Goal: Find specific page/section: Find specific page/section

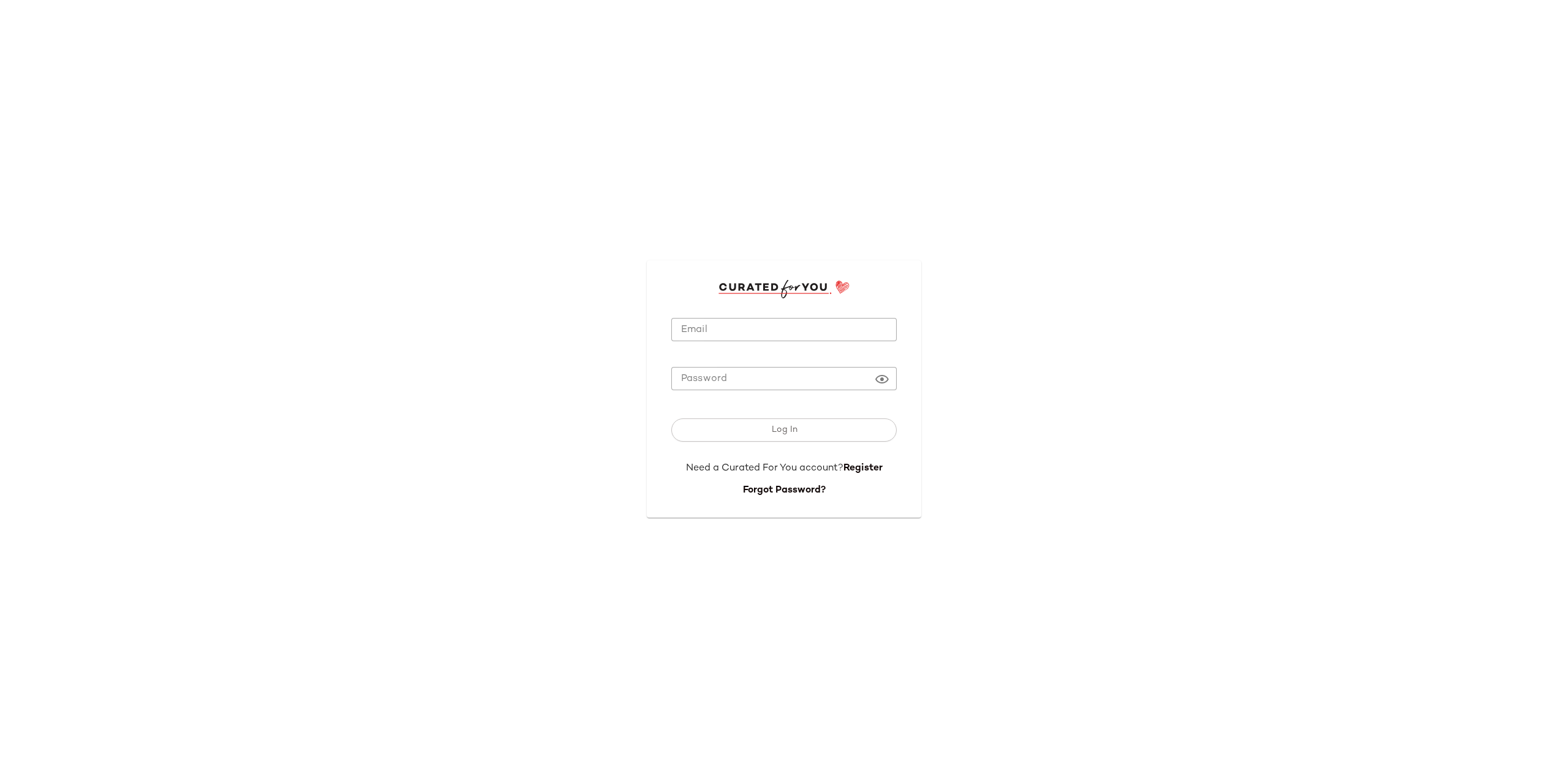
type input "**********"
click at [801, 326] on input "**********" at bounding box center [784, 330] width 225 height 24
click at [799, 421] on button "Log In" at bounding box center [784, 430] width 225 height 23
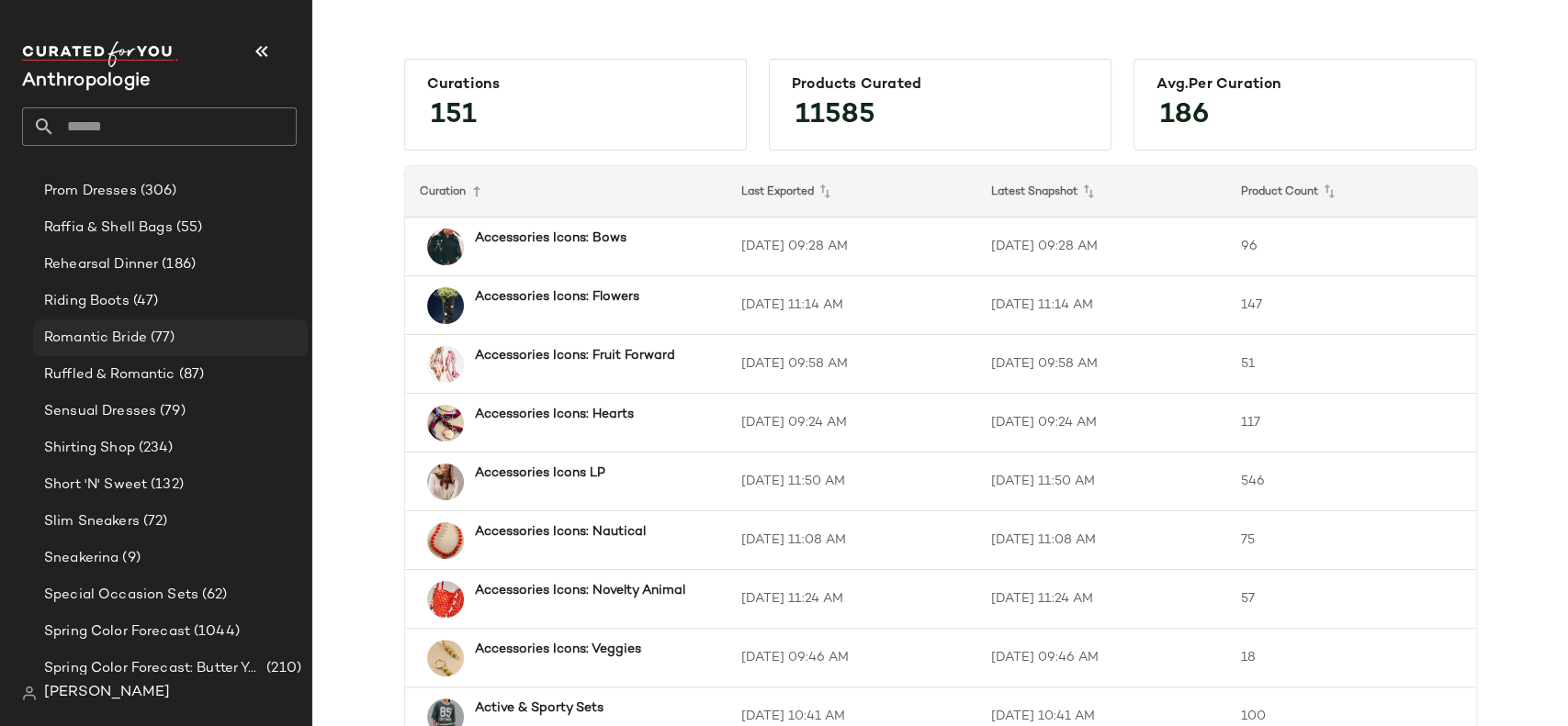
scroll to position [3248, 0]
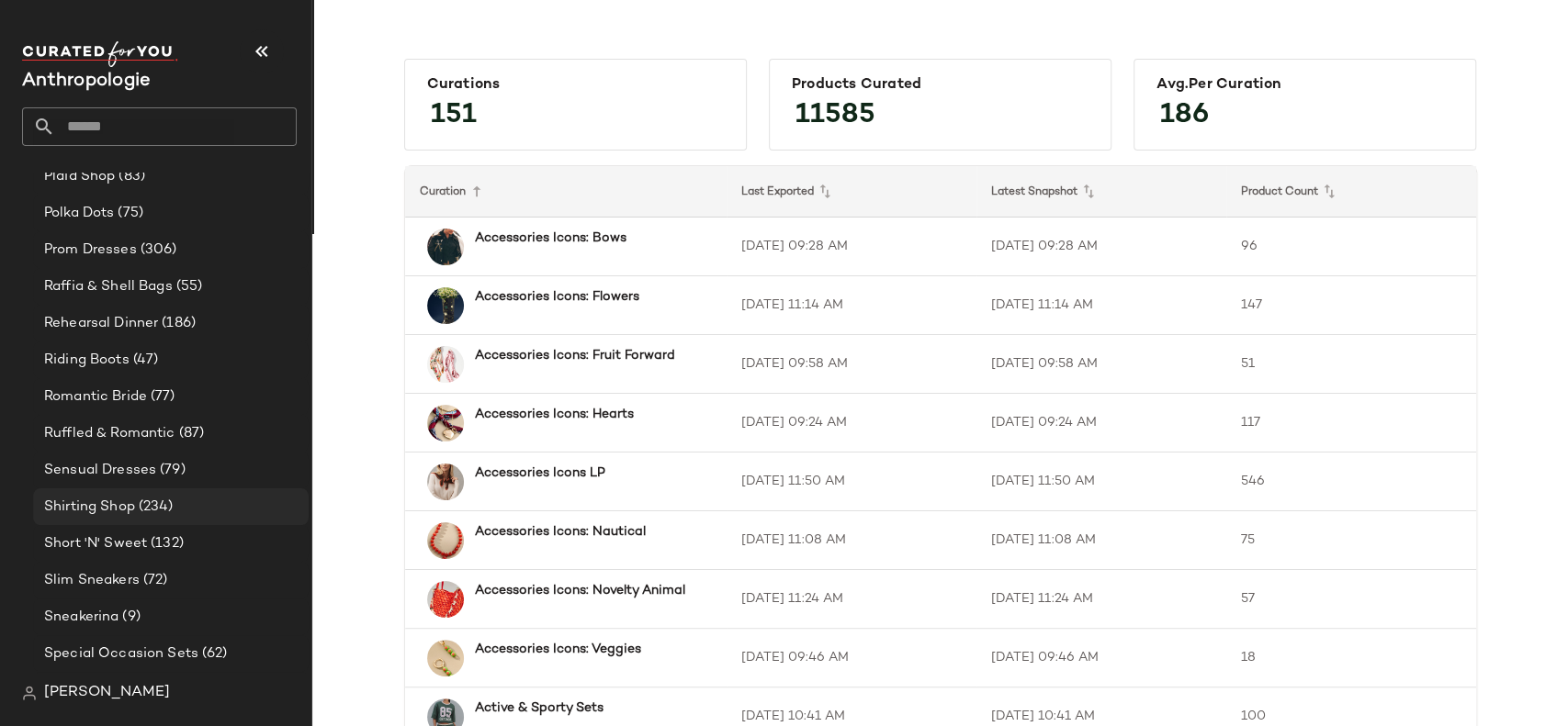
click at [113, 506] on span "Shirting Shop" at bounding box center [90, 506] width 91 height 21
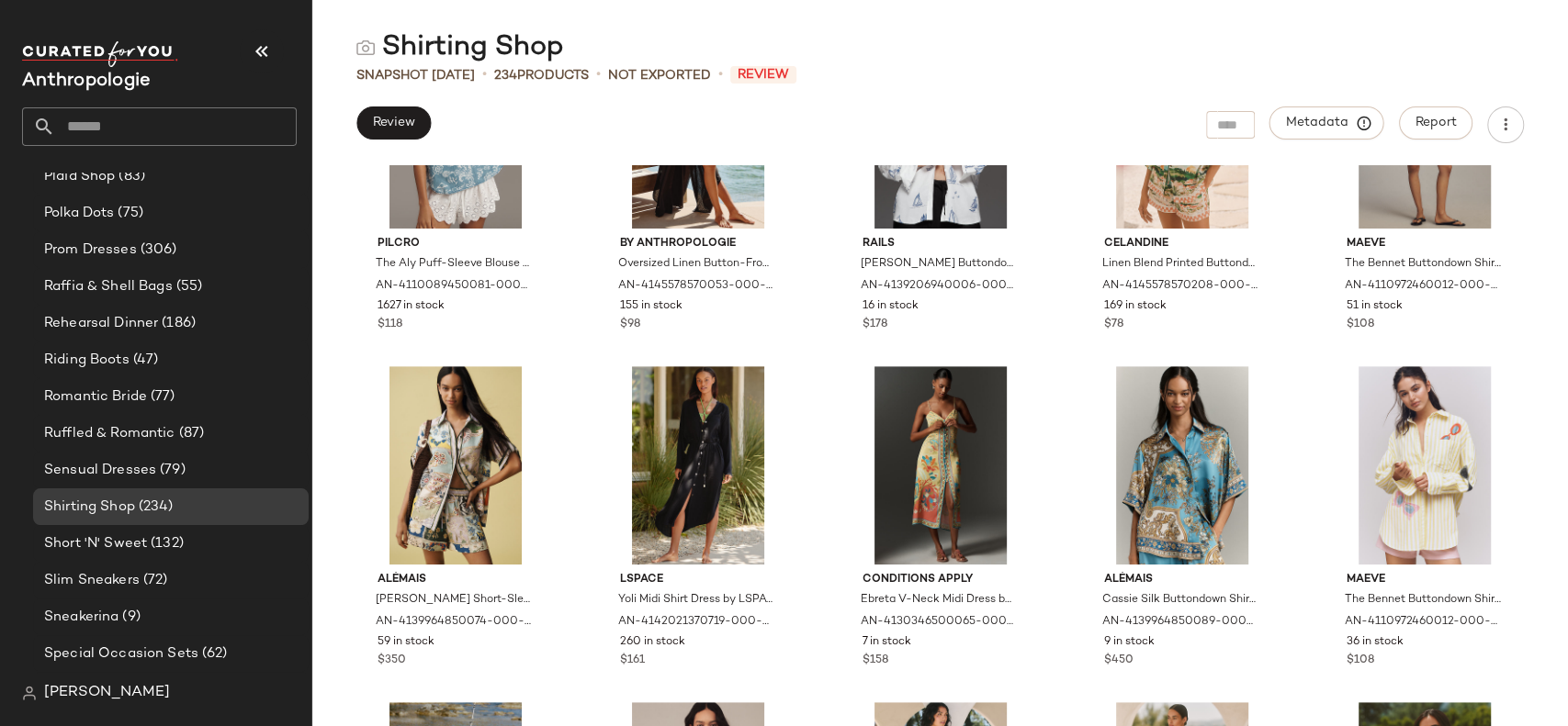
scroll to position [14383, 0]
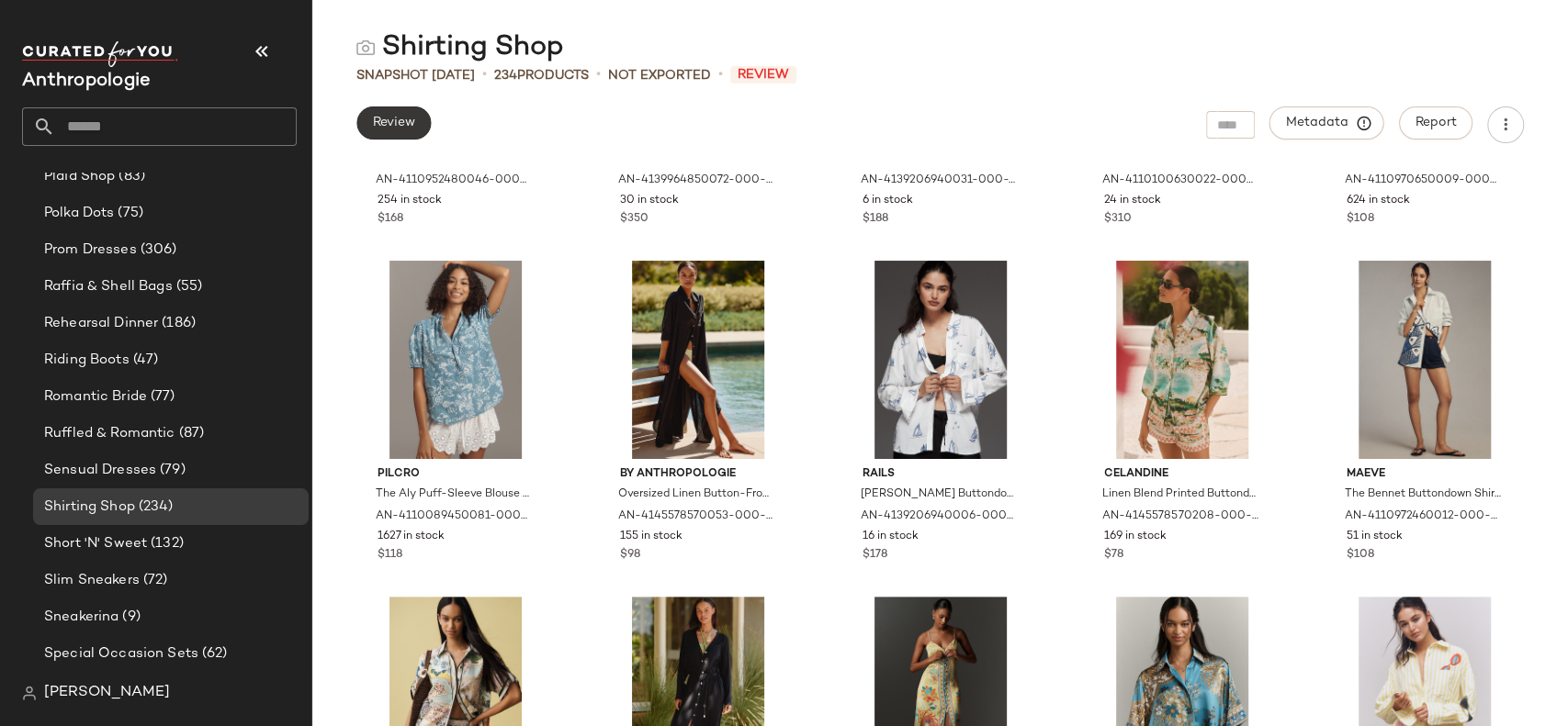
click at [399, 116] on span "Review" at bounding box center [394, 122] width 43 height 15
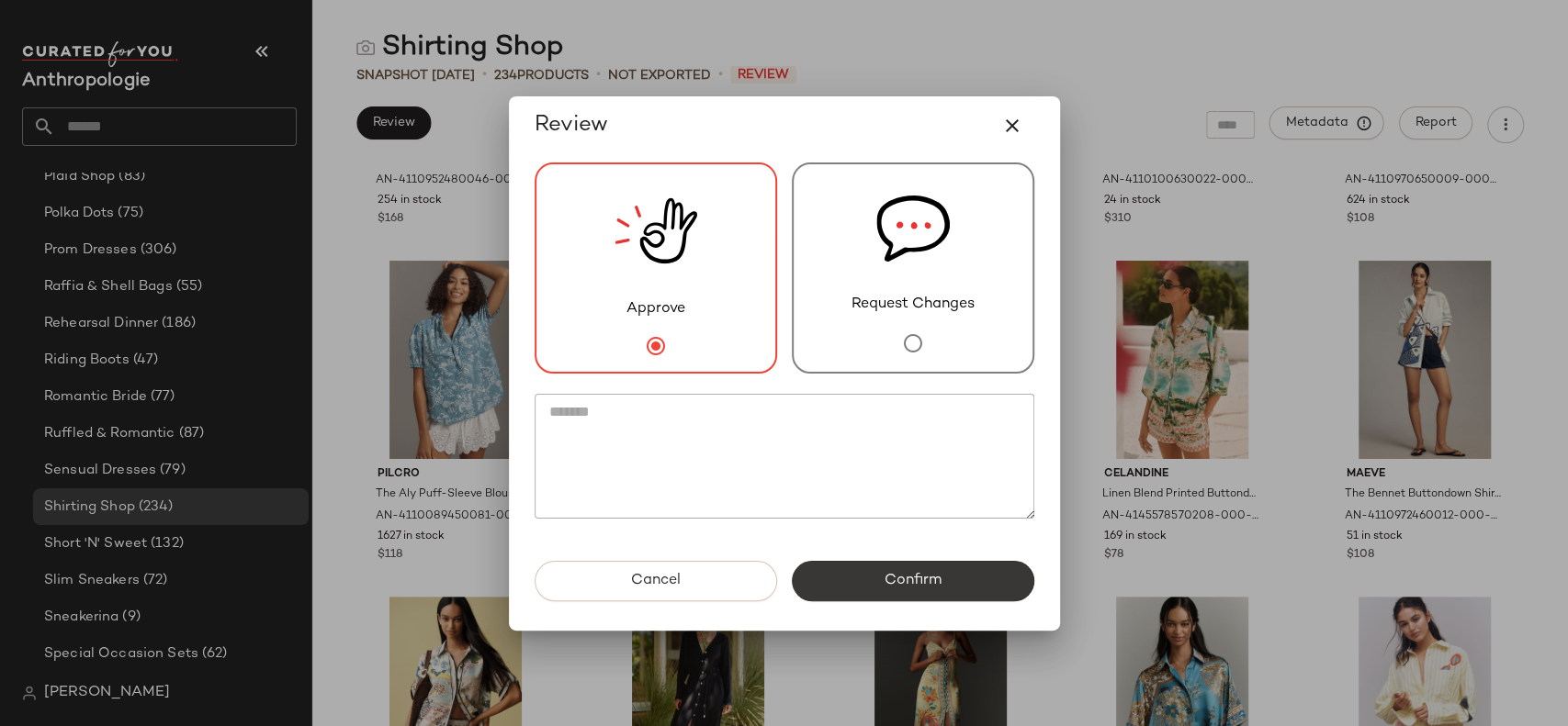
click at [887, 578] on span "Confirm" at bounding box center [913, 581] width 58 height 18
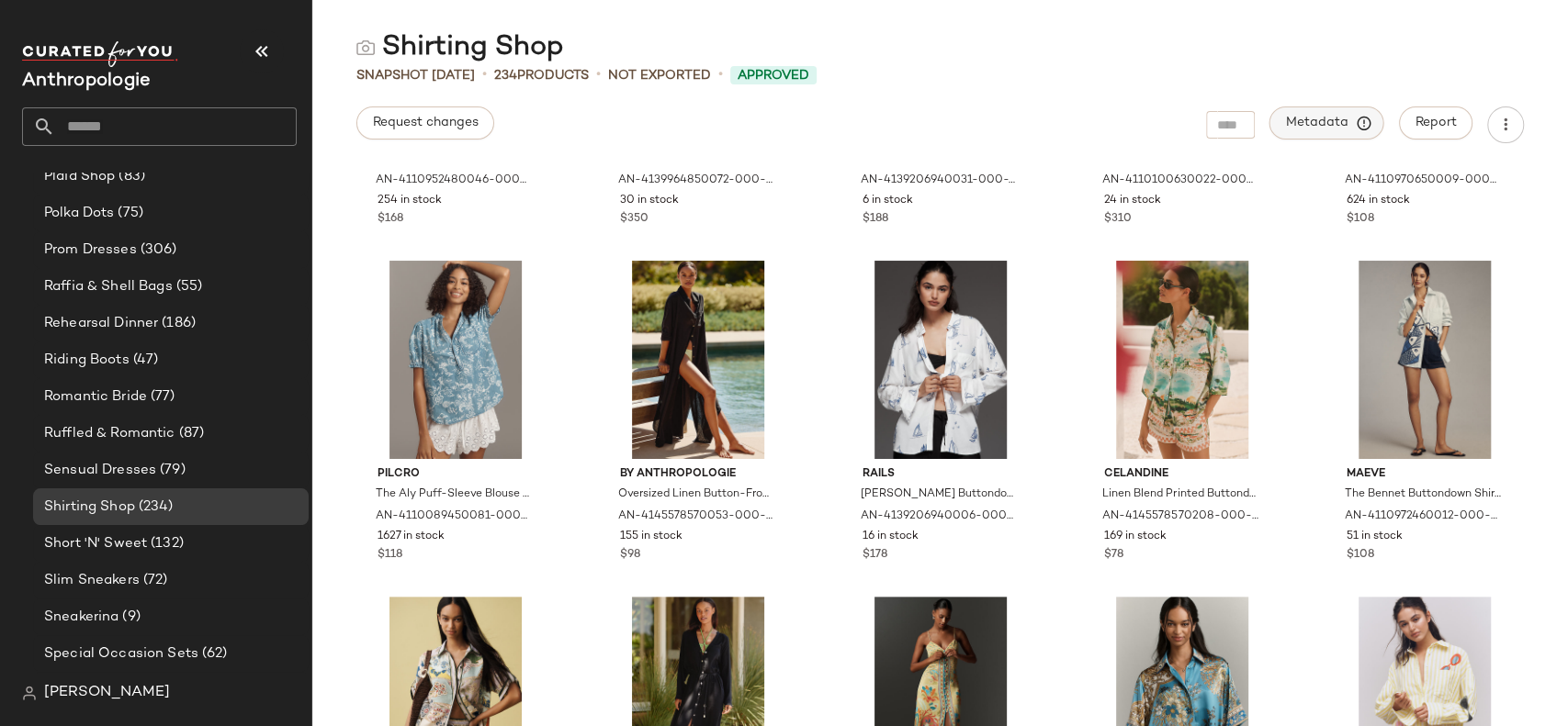
click at [1318, 129] on span "Metadata" at bounding box center [1327, 123] width 84 height 17
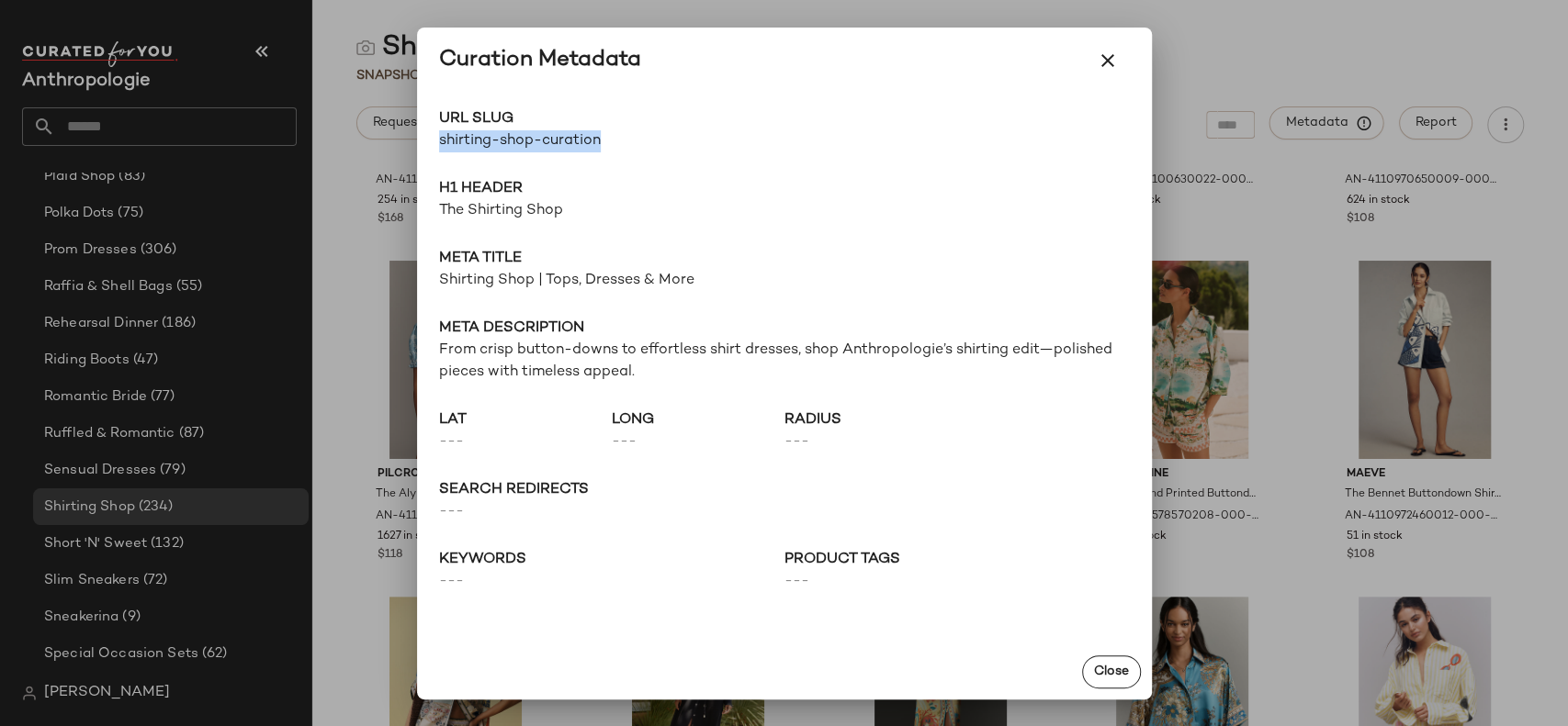
drag, startPoint x: 598, startPoint y: 140, endPoint x: 435, endPoint y: 156, distance: 163.8
click at [435, 156] on div "URL Slug shirting-shop-curation Go to Shop H1 Header The Shirting Shop Meta tit…" at bounding box center [784, 368] width 735 height 551
copy span "shirting-shop-curation"
